Goal: Find specific page/section: Find specific page/section

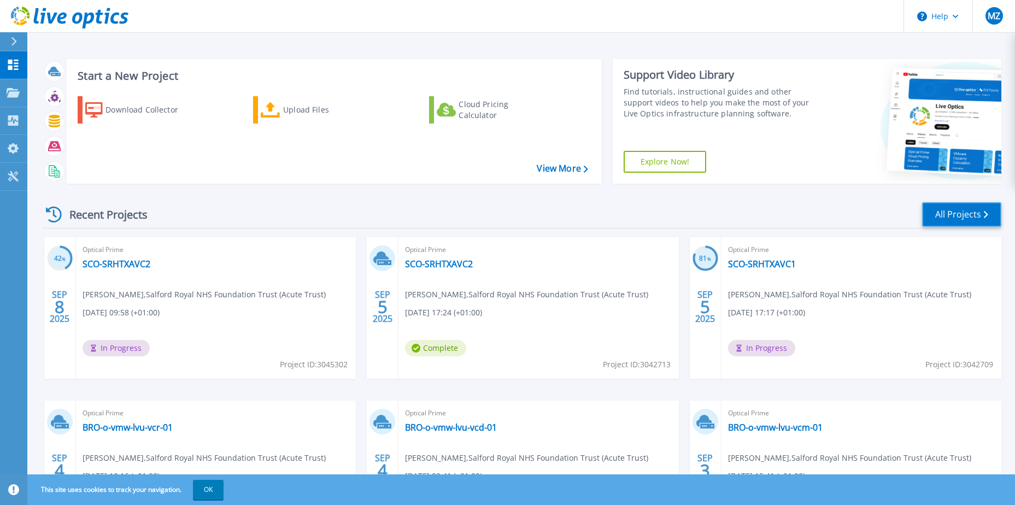
click at [956, 215] on link "All Projects" at bounding box center [961, 214] width 79 height 25
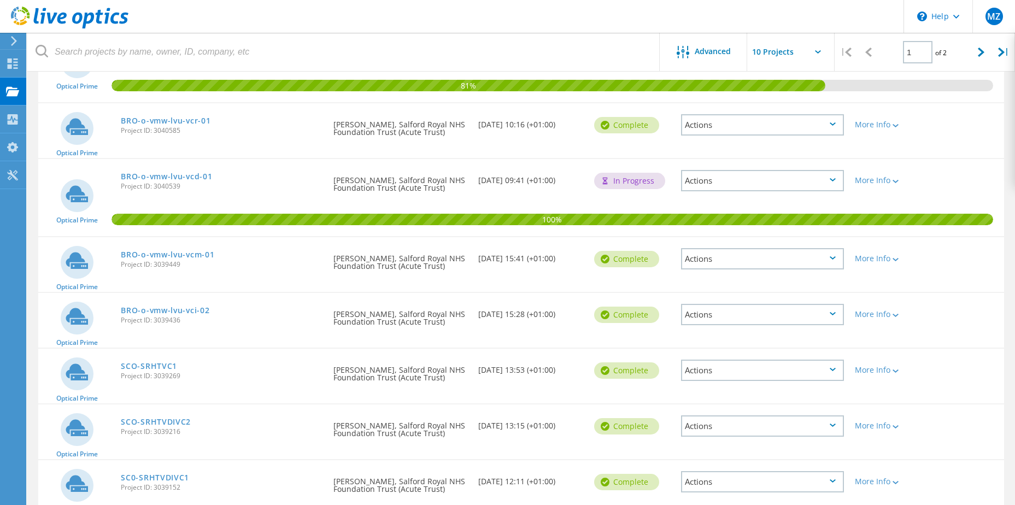
scroll to position [364, 0]
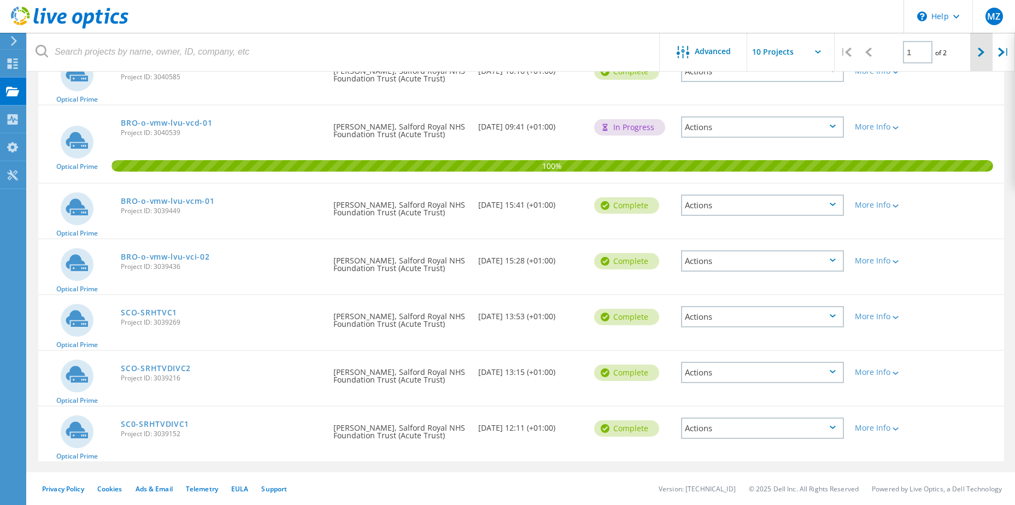
click at [983, 52] on icon at bounding box center [981, 52] width 7 height 9
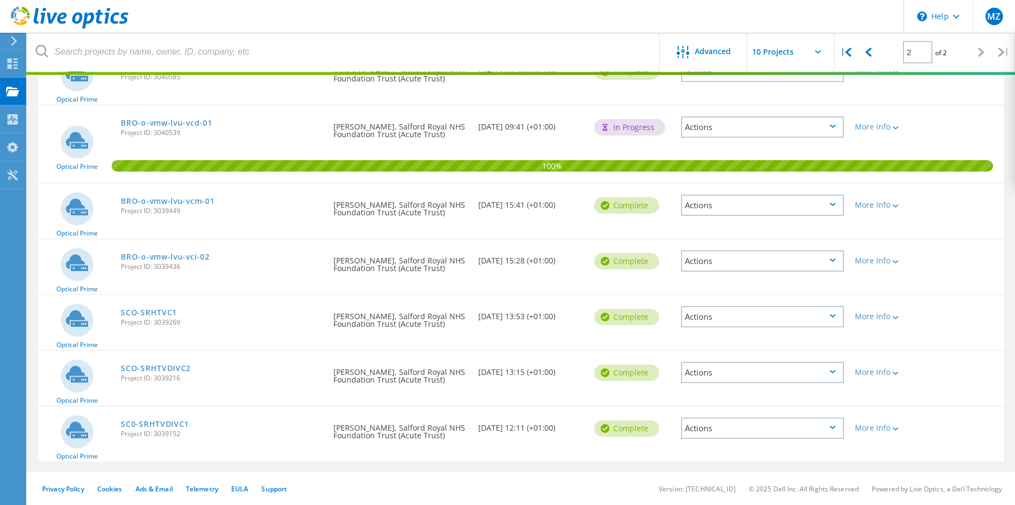
scroll to position [30, 0]
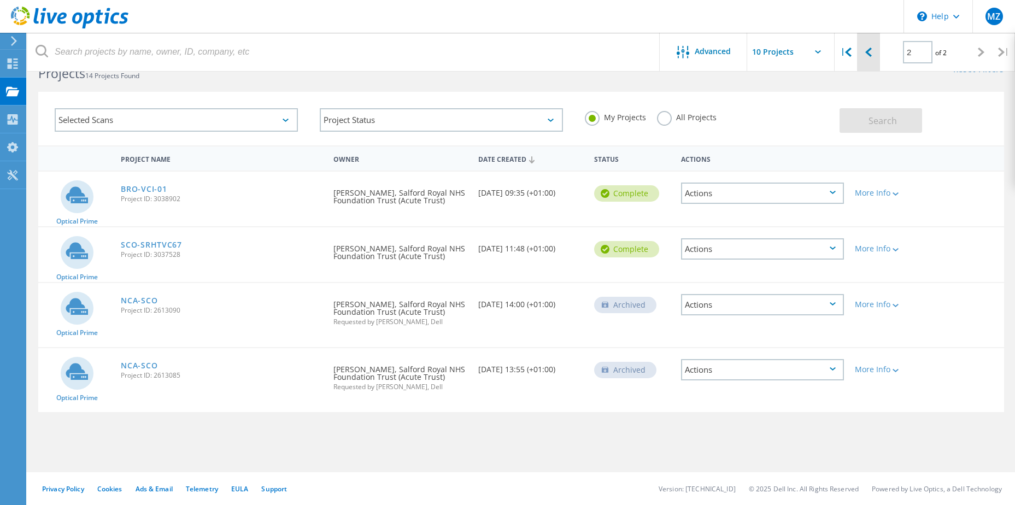
click at [866, 52] on icon at bounding box center [868, 52] width 7 height 9
type input "1"
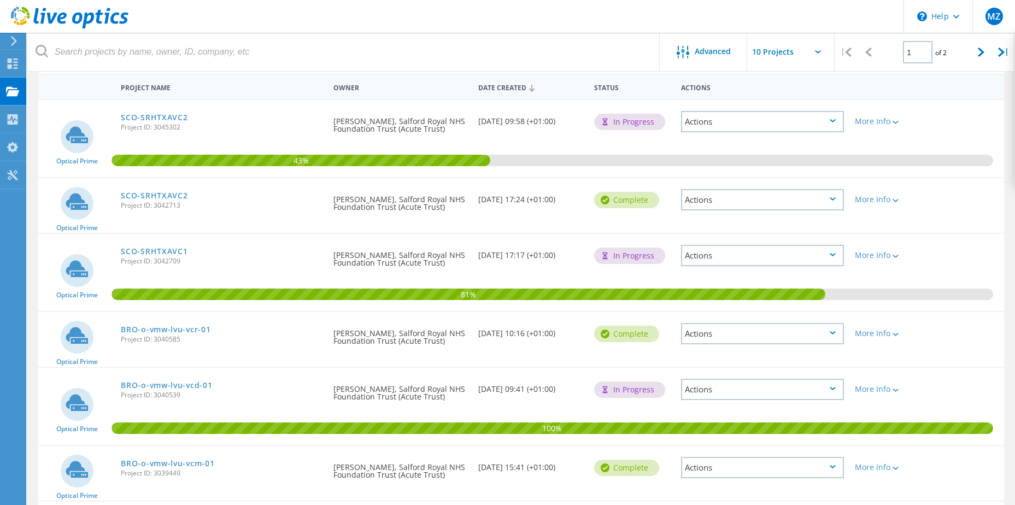
scroll to position [0, 0]
